Goal: Check status: Check status

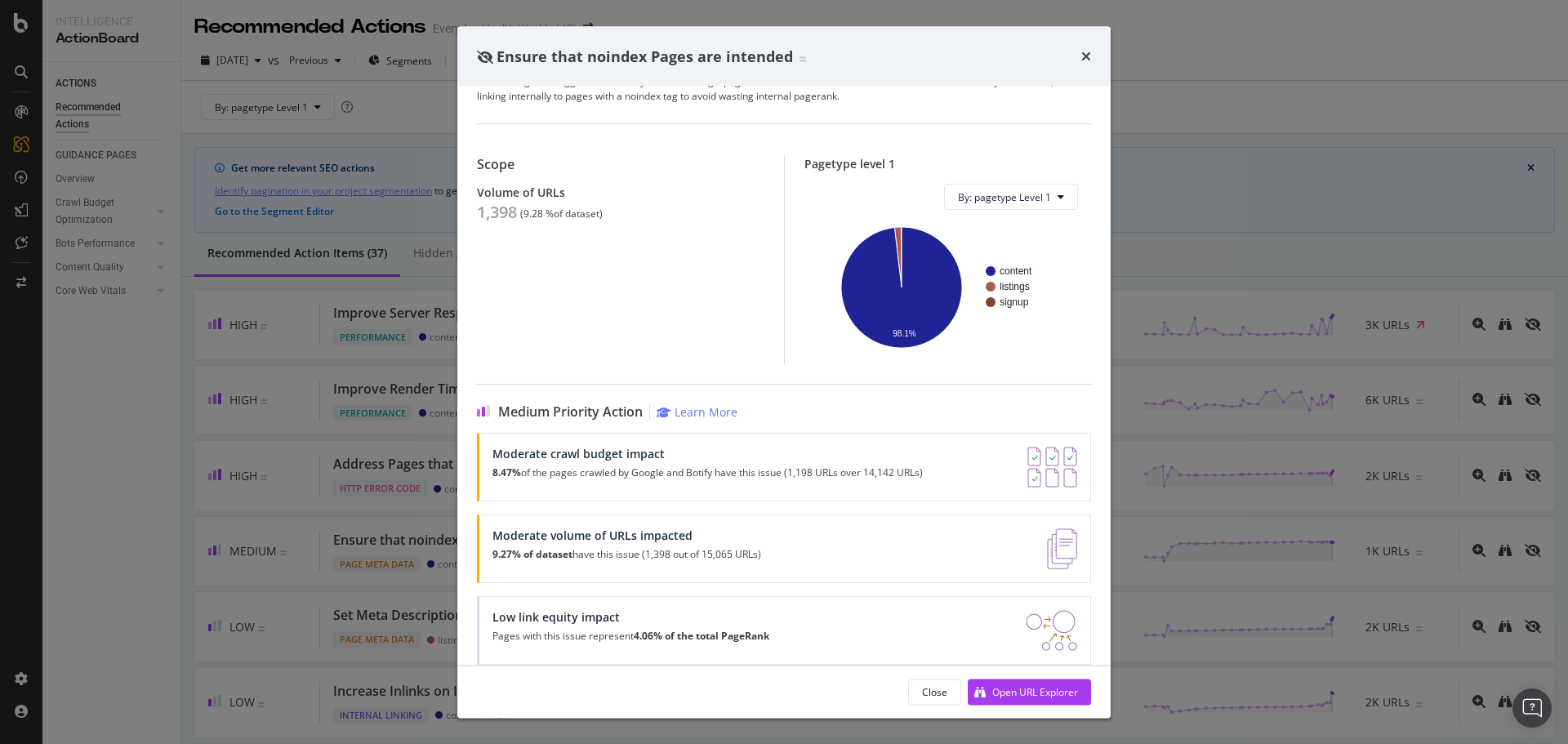
scroll to position [66, 0]
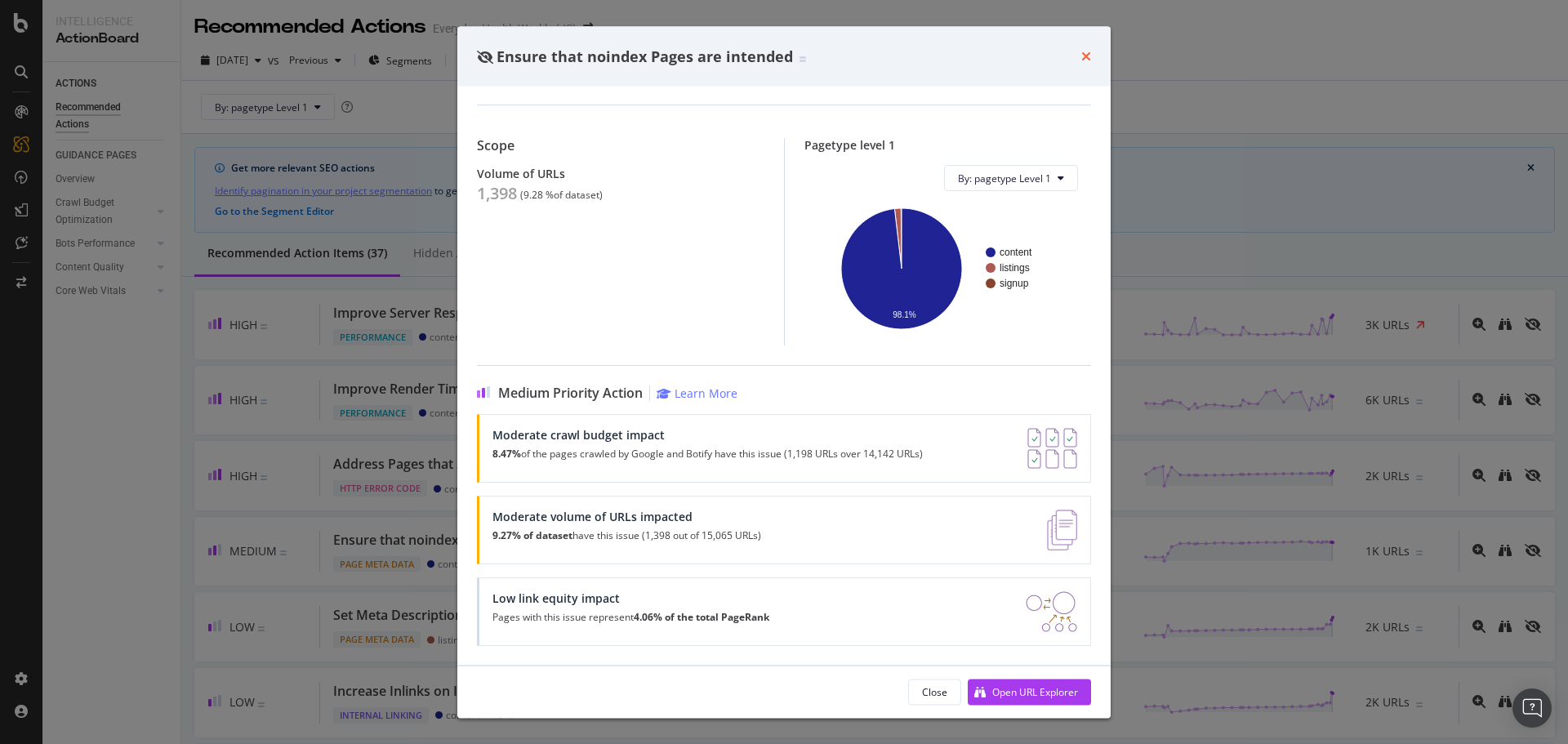
click at [1088, 52] on icon "times" at bounding box center [1085, 56] width 10 height 13
